Goal: Navigation & Orientation: Find specific page/section

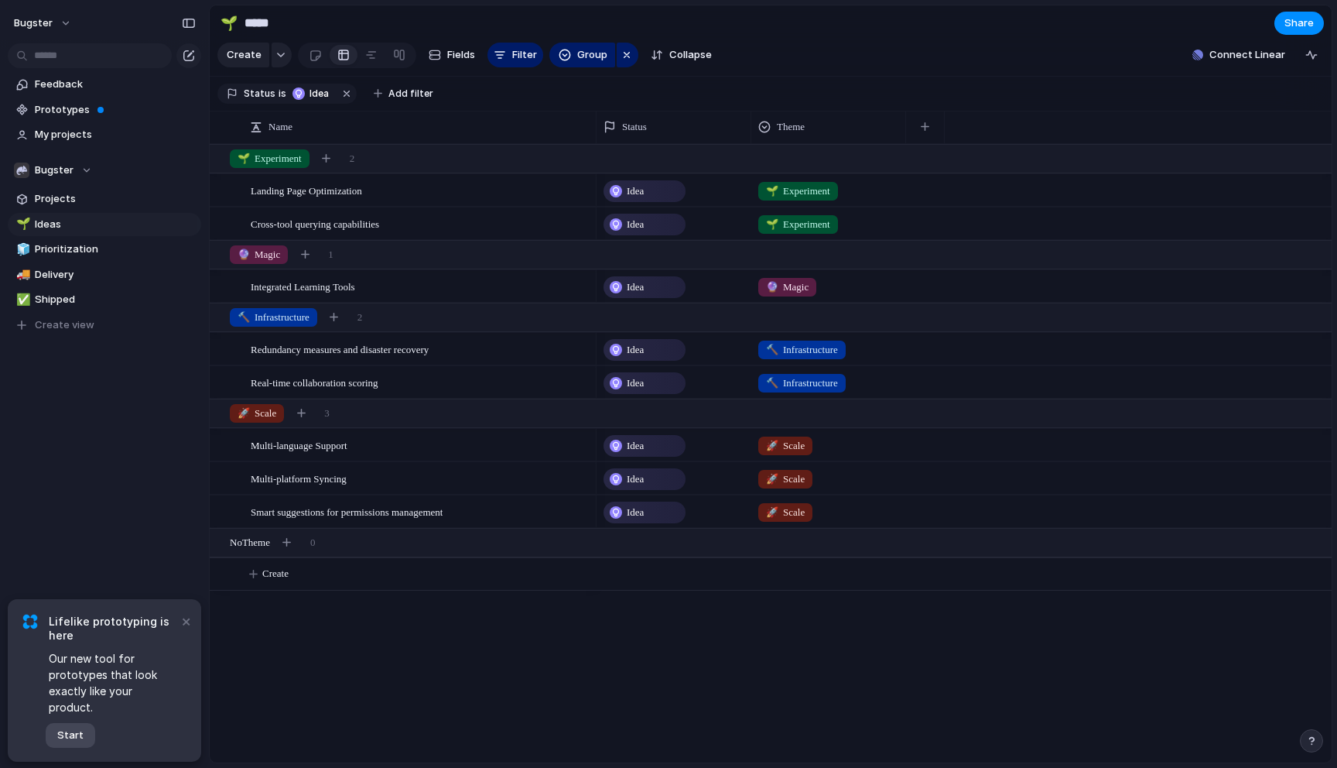
click at [77, 732] on span "Start" at bounding box center [70, 734] width 26 height 15
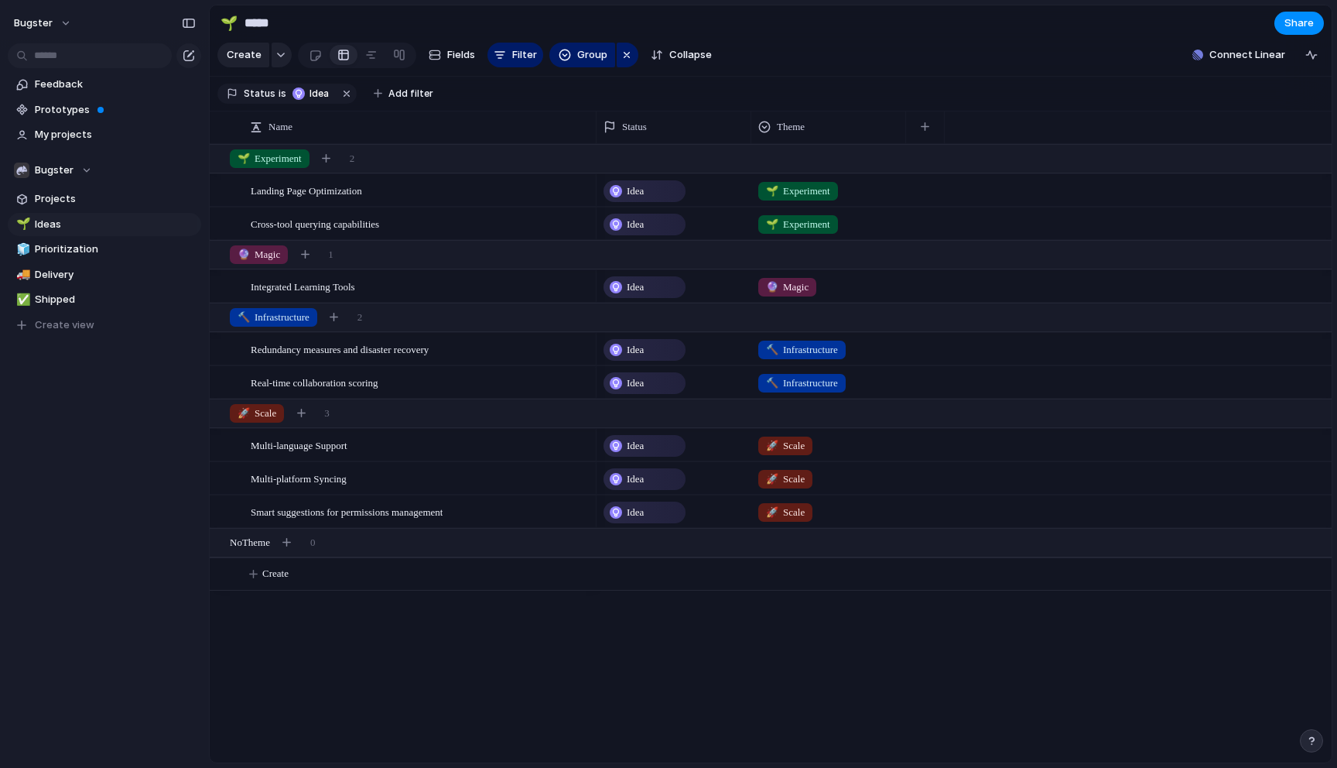
click at [245, 611] on div "Landing Page Optimization Cross-tool querying capabilities Integrated Learning …" at bounding box center [771, 453] width 1122 height 618
click at [170, 377] on div "Feedback Prototypes My projects Bugster Projects 🌱 Ideas 🧊 Prioritization 🚚 Del…" at bounding box center [104, 231] width 209 height 462
click at [94, 112] on span "Prototypes" at bounding box center [115, 109] width 161 height 15
